Goal: Transaction & Acquisition: Purchase product/service

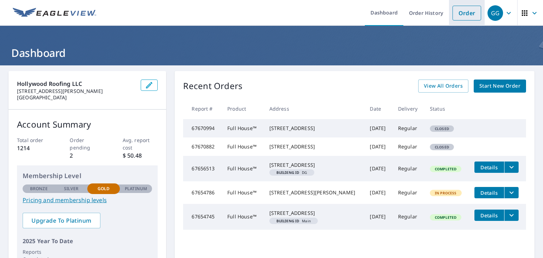
click at [462, 13] on link "Order" at bounding box center [466, 13] width 29 height 15
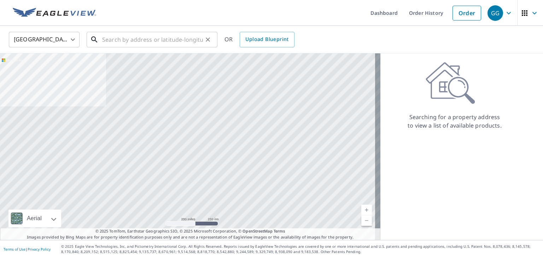
click at [110, 43] on input "text" at bounding box center [152, 40] width 101 height 20
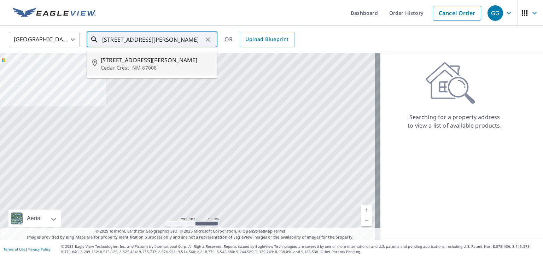
click at [127, 60] on span "[STREET_ADDRESS][PERSON_NAME]" at bounding box center [156, 60] width 111 height 8
type input "[STREET_ADDRESS][PERSON_NAME]"
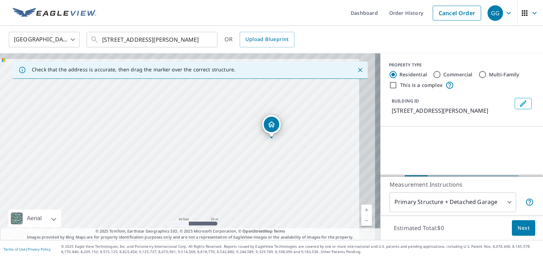
drag, startPoint x: 223, startPoint y: 153, endPoint x: 110, endPoint y: 203, distance: 123.6
click at [110, 203] on div "[STREET_ADDRESS][PERSON_NAME]" at bounding box center [190, 146] width 380 height 187
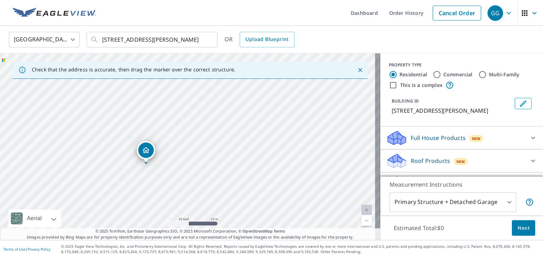
drag, startPoint x: 246, startPoint y: 142, endPoint x: 188, endPoint y: 166, distance: 62.9
click at [188, 166] on div "[STREET_ADDRESS][PERSON_NAME]" at bounding box center [190, 146] width 380 height 187
drag, startPoint x: 159, startPoint y: 182, endPoint x: 173, endPoint y: 168, distance: 20.5
click at [173, 168] on div "[STREET_ADDRESS][PERSON_NAME]" at bounding box center [190, 146] width 380 height 187
drag, startPoint x: 81, startPoint y: 161, endPoint x: 131, endPoint y: 129, distance: 59.5
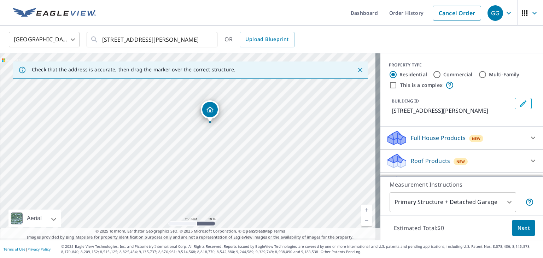
click at [131, 129] on div "[STREET_ADDRESS][PERSON_NAME]" at bounding box center [190, 146] width 380 height 187
drag, startPoint x: 131, startPoint y: 142, endPoint x: 197, endPoint y: 167, distance: 70.3
click at [197, 167] on div "[STREET_ADDRESS][PERSON_NAME]" at bounding box center [190, 146] width 380 height 187
drag, startPoint x: 177, startPoint y: 154, endPoint x: 168, endPoint y: 195, distance: 42.7
click at [168, 195] on div "[STREET_ADDRESS][PERSON_NAME]" at bounding box center [190, 146] width 380 height 187
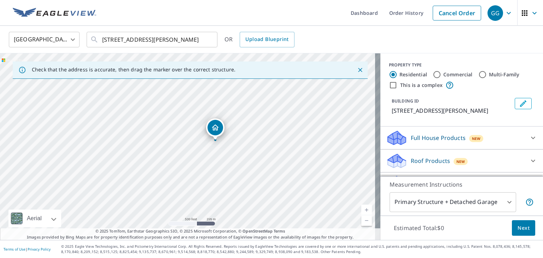
drag, startPoint x: 182, startPoint y: 139, endPoint x: 180, endPoint y: 189, distance: 51.0
click at [180, 189] on div "[STREET_ADDRESS][PERSON_NAME]" at bounding box center [190, 146] width 380 height 187
drag, startPoint x: 207, startPoint y: 163, endPoint x: 176, endPoint y: 176, distance: 33.6
click at [176, 176] on div "[STREET_ADDRESS][PERSON_NAME]" at bounding box center [190, 146] width 380 height 187
drag, startPoint x: 185, startPoint y: 157, endPoint x: 183, endPoint y: 166, distance: 9.9
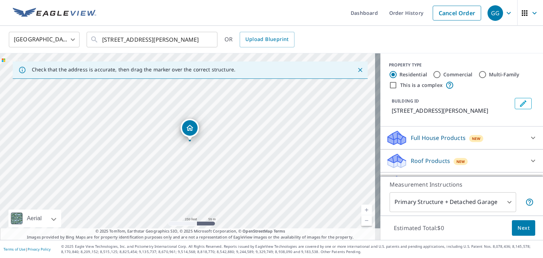
click at [183, 166] on div "[STREET_ADDRESS][PERSON_NAME]" at bounding box center [190, 146] width 380 height 187
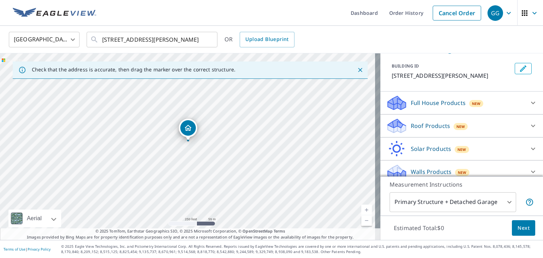
scroll to position [42, 0]
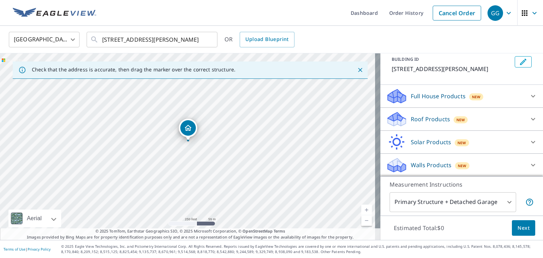
click at [531, 119] on icon at bounding box center [533, 119] width 4 height 2
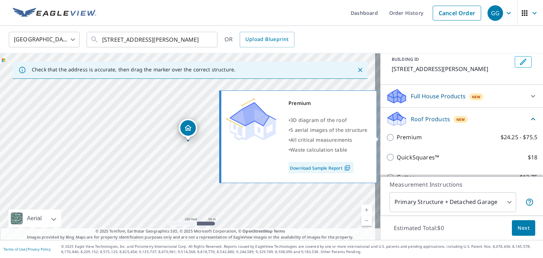
click at [386, 138] on input "Premium $24.25 - $75.5" at bounding box center [391, 137] width 11 height 8
checkbox input "true"
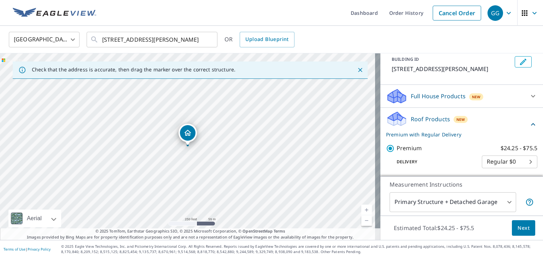
click at [520, 229] on span "Next" at bounding box center [524, 228] width 12 height 9
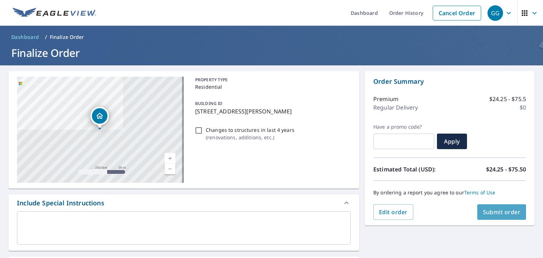
click at [498, 214] on span "Submit order" at bounding box center [502, 212] width 38 height 8
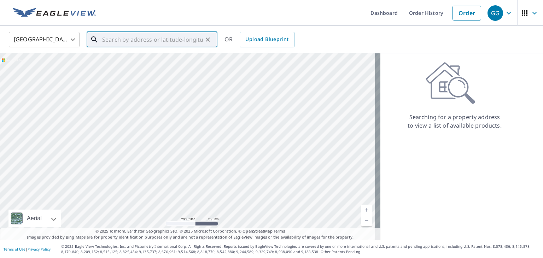
click at [114, 43] on input "text" at bounding box center [152, 40] width 101 height 20
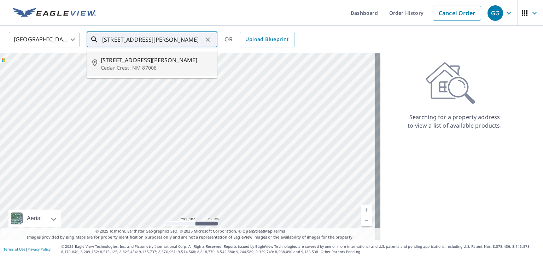
click at [124, 65] on p "Cedar Crest, NM 87008" at bounding box center [156, 67] width 111 height 7
type input "[STREET_ADDRESS][PERSON_NAME]"
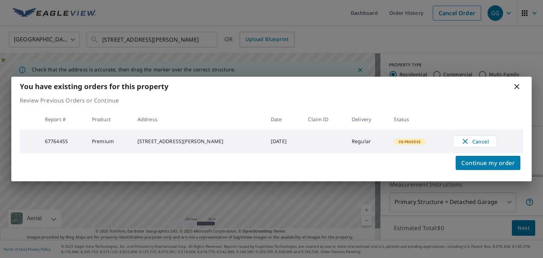
click at [519, 87] on icon at bounding box center [517, 86] width 8 height 8
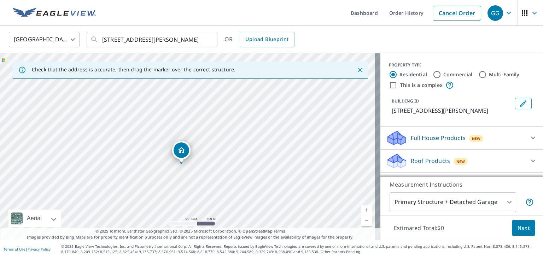
drag, startPoint x: 206, startPoint y: 157, endPoint x: 204, endPoint y: 142, distance: 14.3
click at [204, 142] on div "[STREET_ADDRESS][PERSON_NAME]" at bounding box center [190, 146] width 380 height 187
click at [81, 167] on div "[STREET_ADDRESS][PERSON_NAME]" at bounding box center [190, 146] width 380 height 187
drag, startPoint x: 231, startPoint y: 145, endPoint x: 230, endPoint y: 167, distance: 21.9
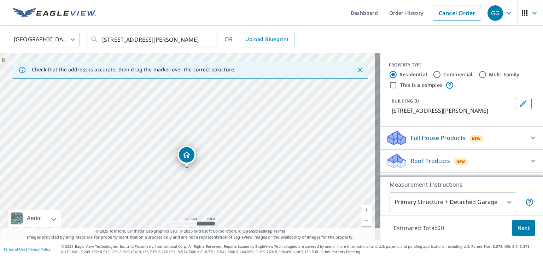
click at [230, 167] on div "[STREET_ADDRESS][PERSON_NAME]" at bounding box center [190, 146] width 380 height 187
drag, startPoint x: 235, startPoint y: 138, endPoint x: 195, endPoint y: 241, distance: 110.7
click at [195, 241] on div "Dashboard Order History Cancel Order GG [GEOGRAPHIC_DATA] [GEOGRAPHIC_DATA] ​ […" at bounding box center [271, 129] width 543 height 258
click at [207, 142] on div "[STREET_ADDRESS][PERSON_NAME]" at bounding box center [190, 146] width 380 height 187
drag, startPoint x: 199, startPoint y: 157, endPoint x: 169, endPoint y: 172, distance: 34.0
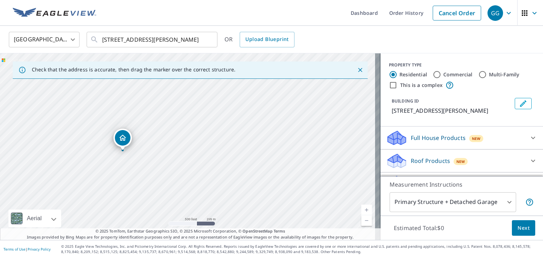
click at [169, 172] on div "[STREET_ADDRESS][PERSON_NAME]" at bounding box center [190, 146] width 380 height 187
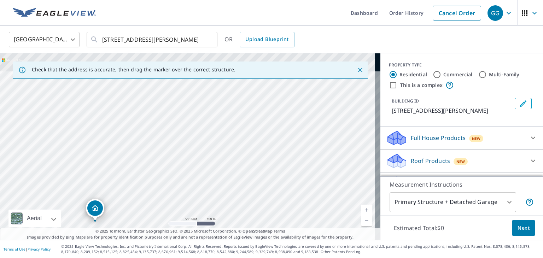
drag, startPoint x: 193, startPoint y: 120, endPoint x: 165, endPoint y: 191, distance: 76.7
click at [165, 191] on div "[STREET_ADDRESS][PERSON_NAME]" at bounding box center [190, 146] width 380 height 187
drag, startPoint x: 203, startPoint y: 123, endPoint x: 209, endPoint y: 194, distance: 71.4
click at [209, 194] on div "[STREET_ADDRESS][PERSON_NAME]" at bounding box center [190, 146] width 380 height 187
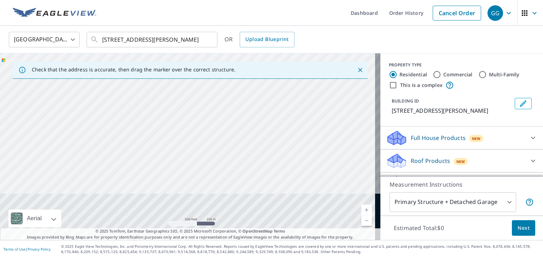
drag, startPoint x: 228, startPoint y: 128, endPoint x: 242, endPoint y: 125, distance: 14.4
click at [242, 125] on div "[STREET_ADDRESS][PERSON_NAME]" at bounding box center [190, 146] width 380 height 187
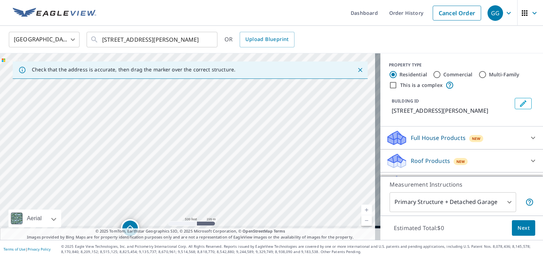
drag, startPoint x: 209, startPoint y: 171, endPoint x: 226, endPoint y: 98, distance: 75.3
click at [226, 102] on div "[STREET_ADDRESS][PERSON_NAME]" at bounding box center [190, 146] width 380 height 187
drag, startPoint x: 207, startPoint y: 169, endPoint x: 244, endPoint y: 75, distance: 100.2
click at [242, 78] on div "Check that the address is accurate, then drag the marker over the correct struc…" at bounding box center [190, 146] width 380 height 187
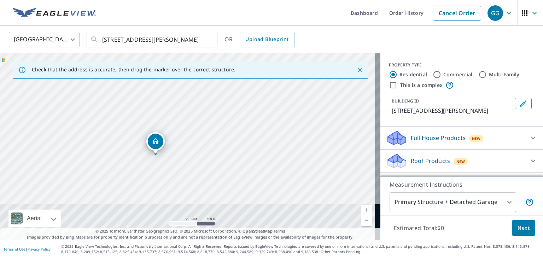
drag, startPoint x: 236, startPoint y: 173, endPoint x: 229, endPoint y: 98, distance: 75.2
click at [229, 98] on div "[STREET_ADDRESS][PERSON_NAME]" at bounding box center [190, 146] width 380 height 187
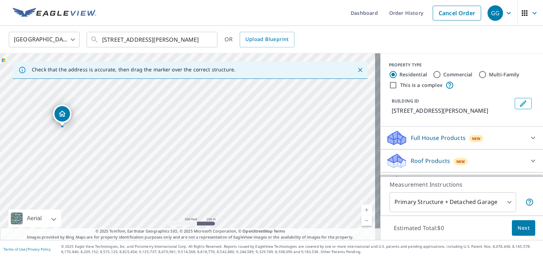
drag, startPoint x: 240, startPoint y: 170, endPoint x: 147, endPoint y: 146, distance: 96.4
click at [147, 146] on div "[STREET_ADDRESS][PERSON_NAME]" at bounding box center [190, 146] width 380 height 187
